Goal: Task Accomplishment & Management: Use online tool/utility

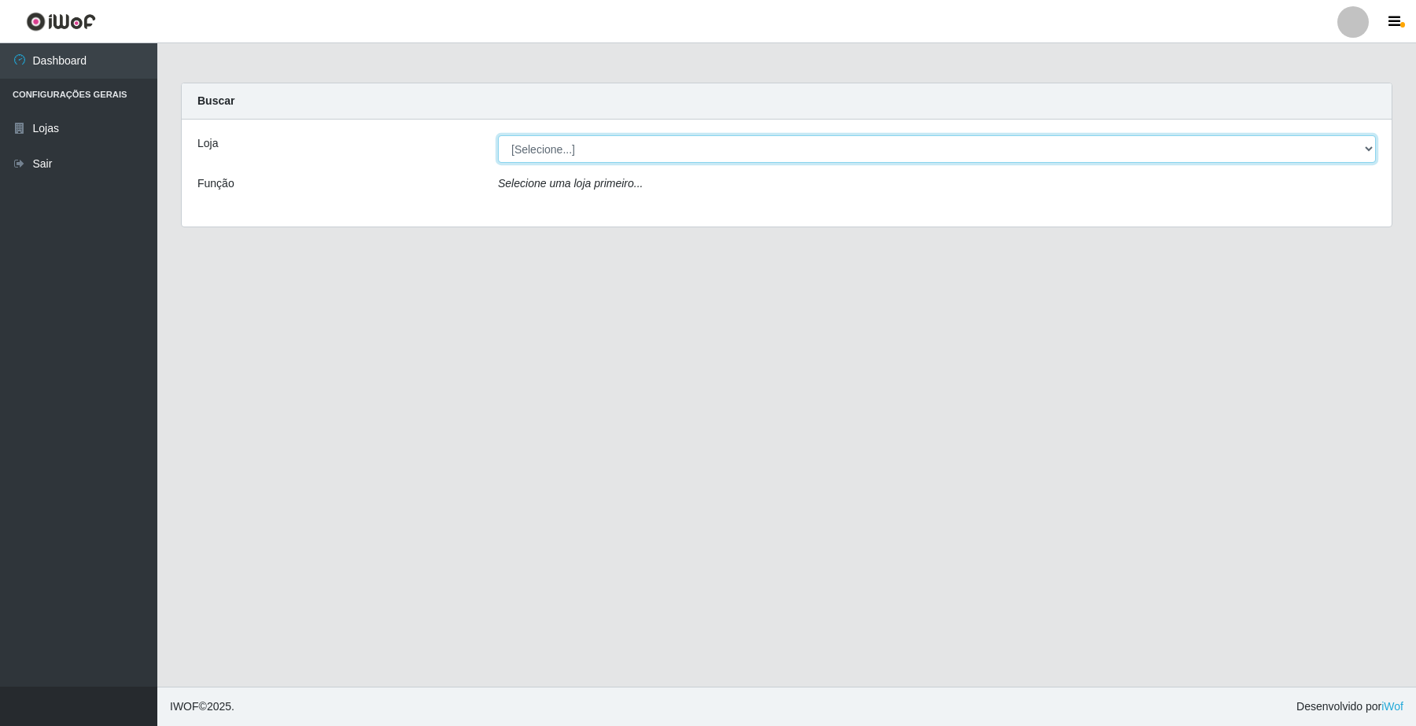
click at [527, 153] on select "[Selecione...] O Filezão - Centenário" at bounding box center [937, 149] width 878 height 28
select select "203"
click at [498, 135] on select "[Selecione...] O Filezão - Centenário" at bounding box center [937, 149] width 878 height 28
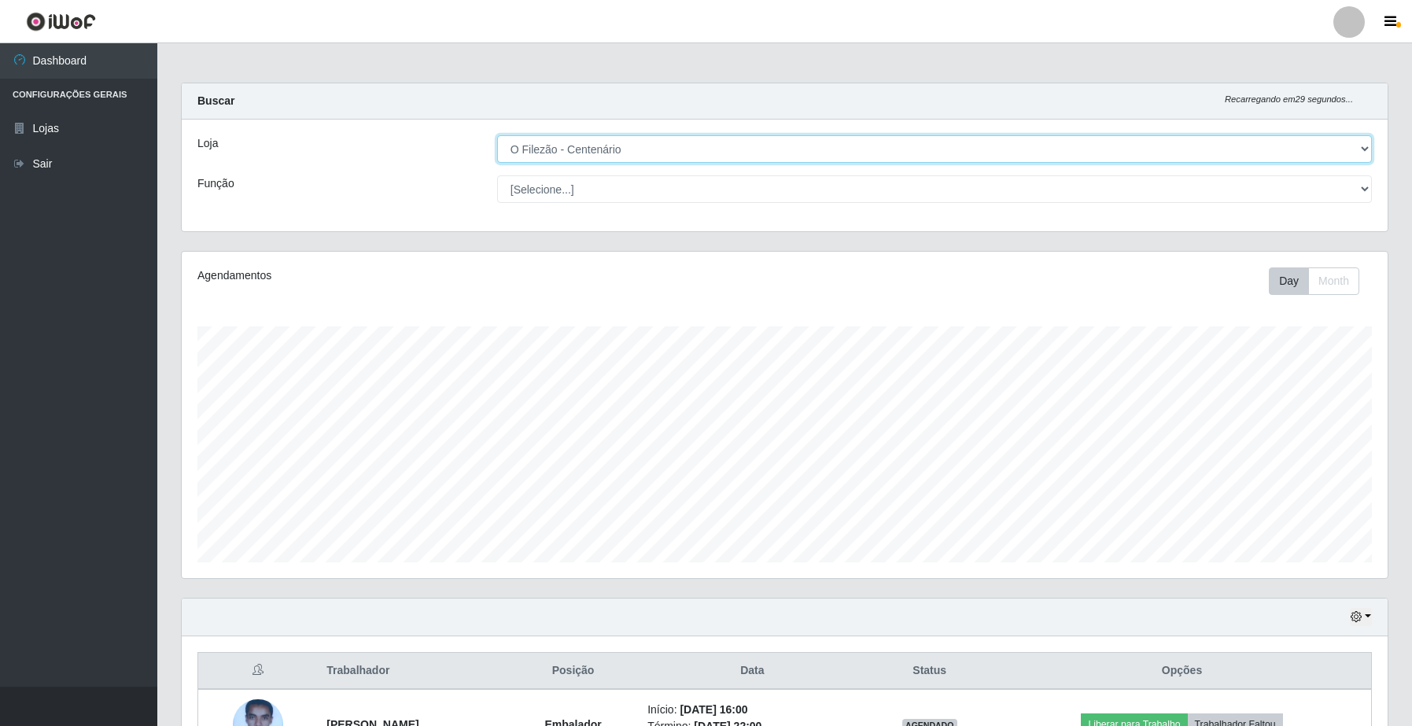
scroll to position [327, 1205]
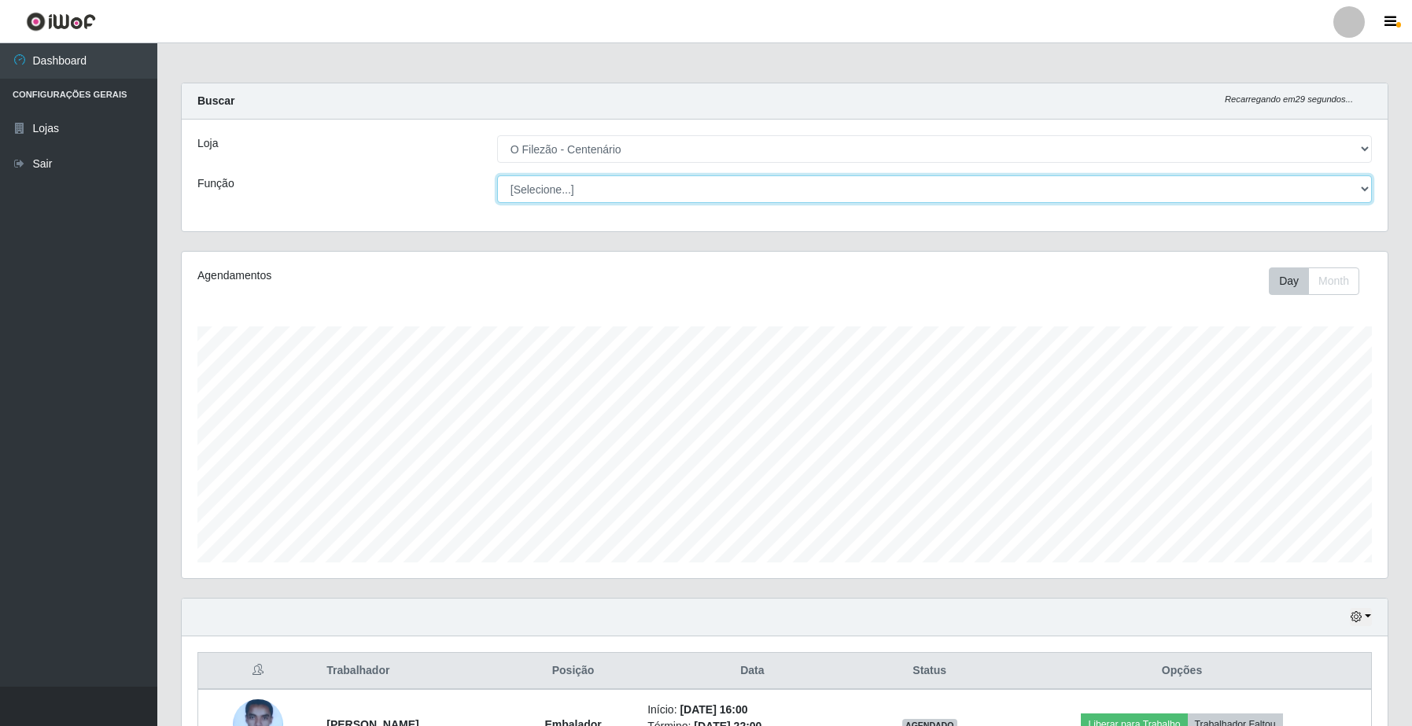
click at [541, 190] on select "[Selecione...] Auxiliar de Estacionamento Auxiliar de Estacionamento + Auxiliar…" at bounding box center [934, 189] width 875 height 28
select select "1"
click at [497, 175] on select "[Selecione...] Auxiliar de Estacionamento Auxiliar de Estacionamento + Auxiliar…" at bounding box center [934, 189] width 875 height 28
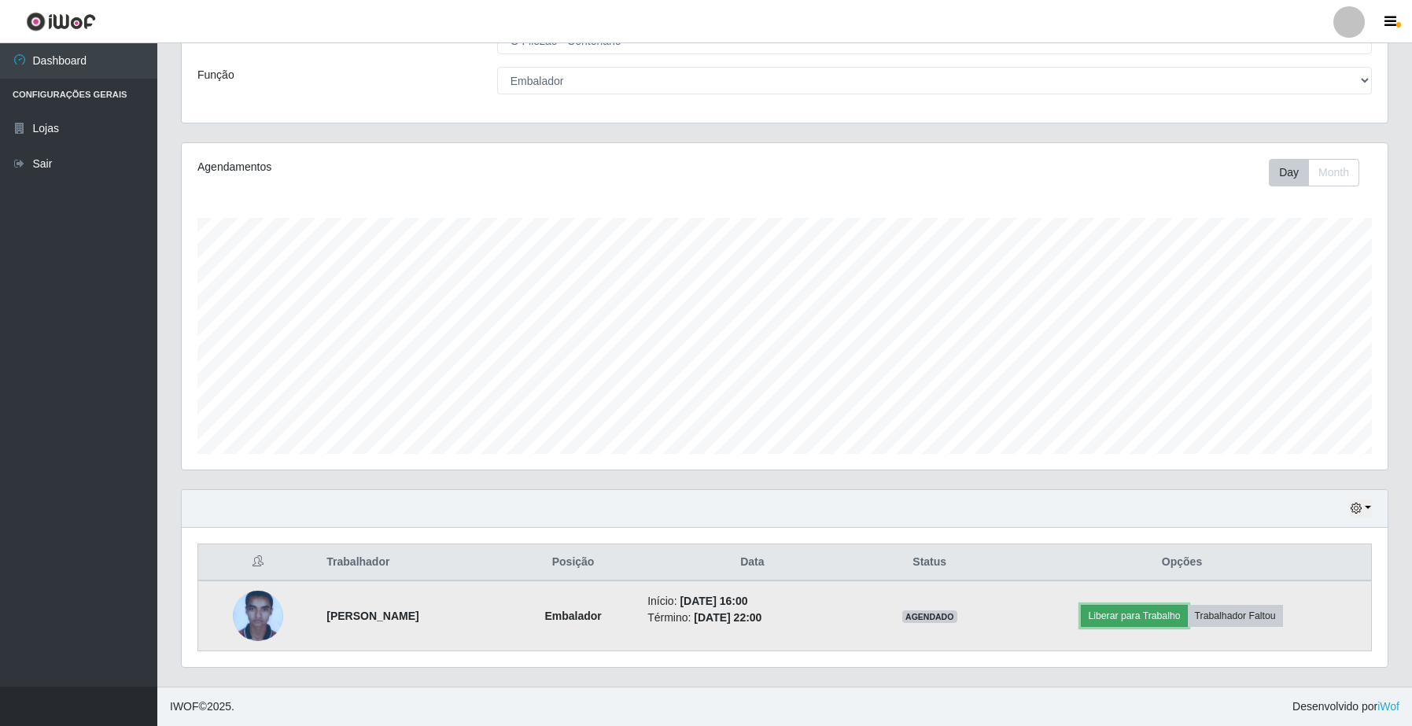
click at [1143, 618] on button "Liberar para Trabalho" at bounding box center [1134, 616] width 106 height 22
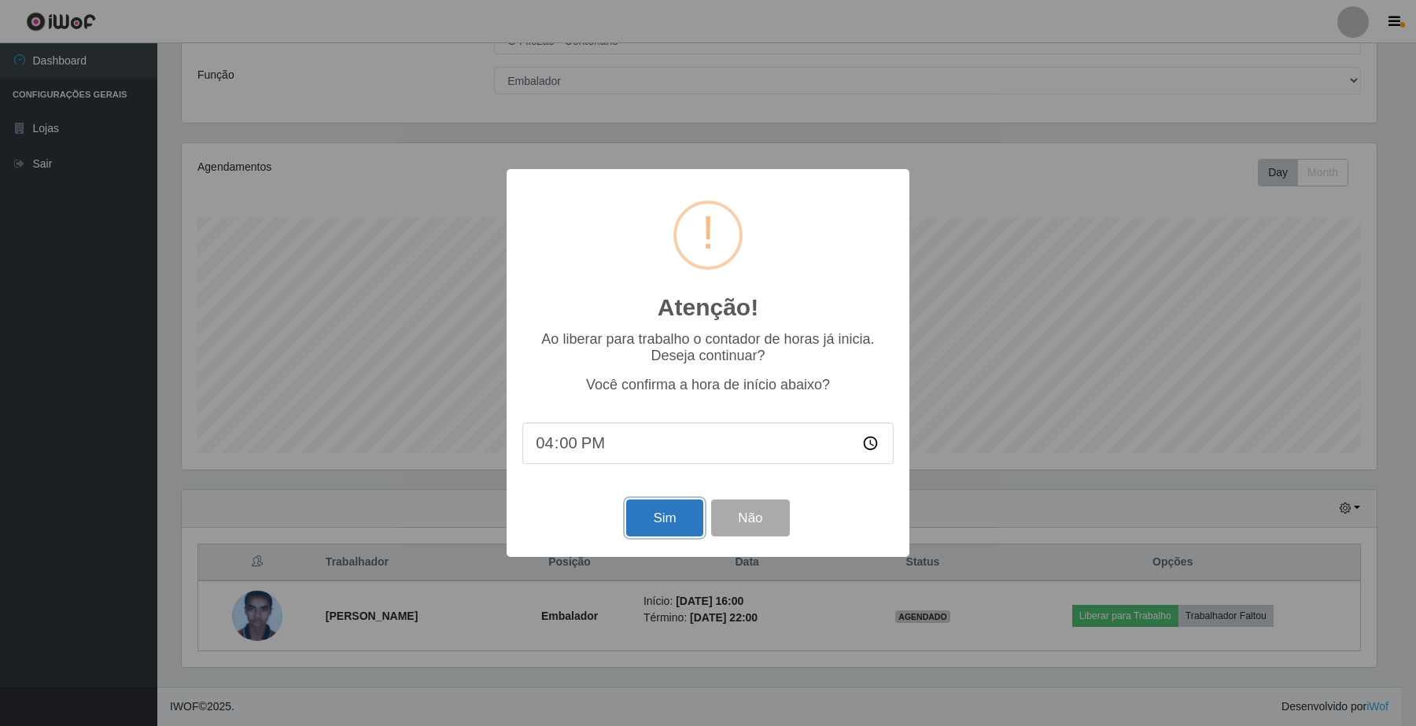
click at [654, 528] on button "Sim" at bounding box center [664, 518] width 76 height 37
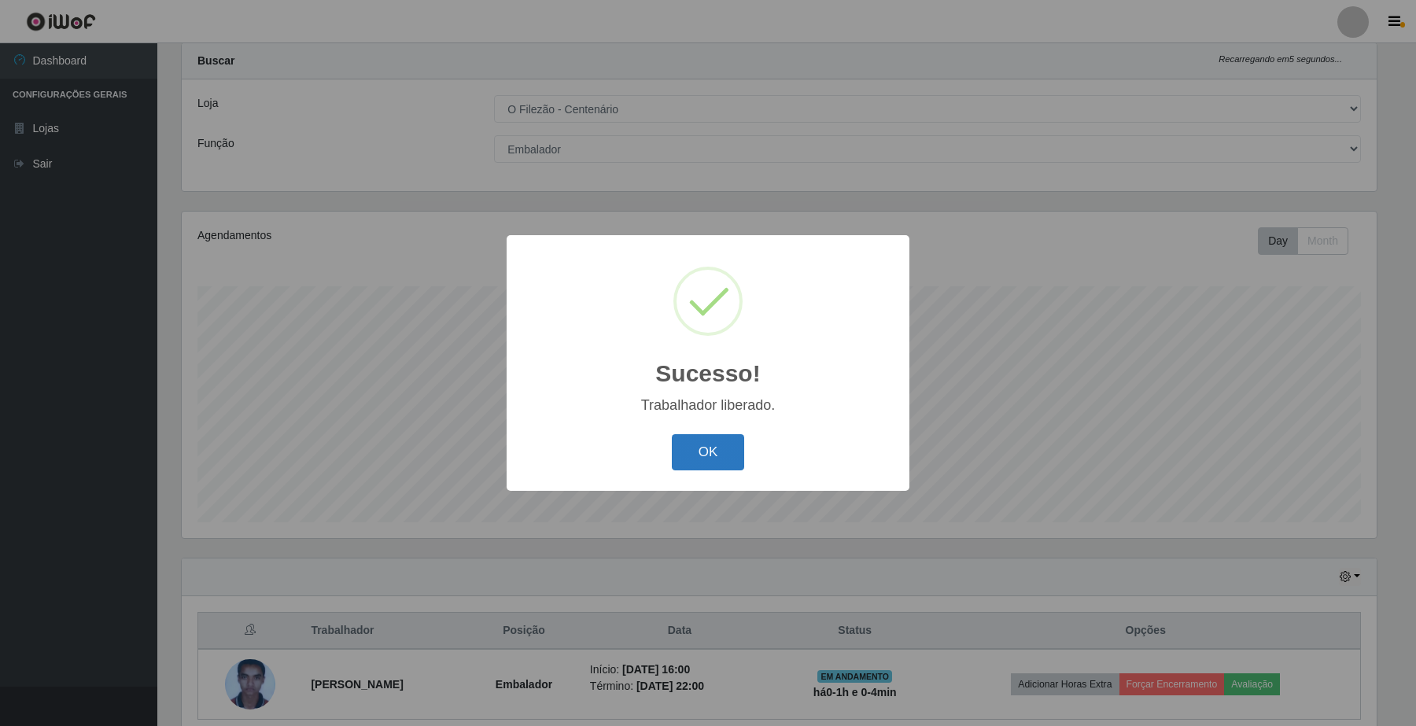
click at [716, 454] on button "OK" at bounding box center [708, 452] width 73 height 37
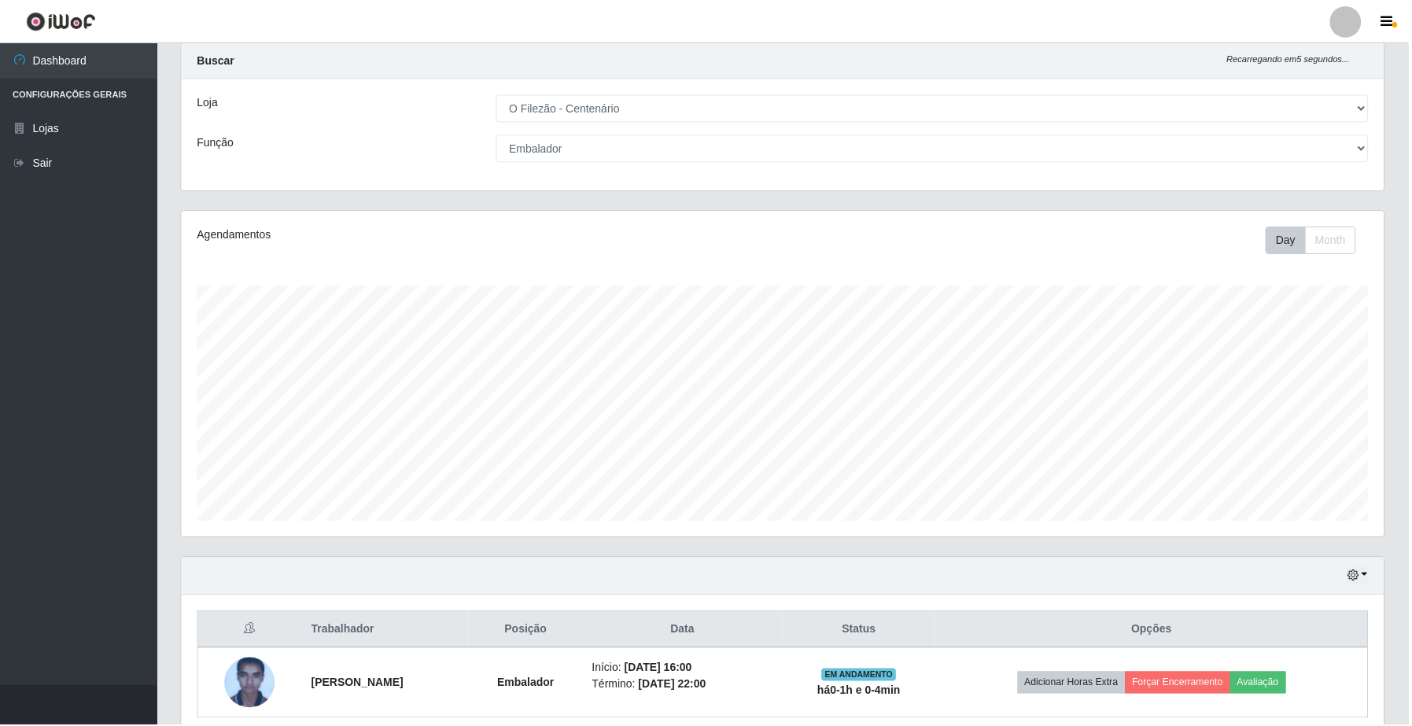
scroll to position [327, 1205]
